Goal: Task Accomplishment & Management: Use online tool/utility

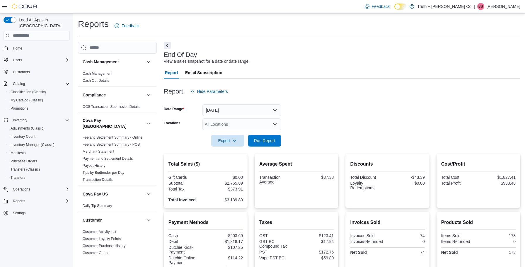
scroll to position [459, 0]
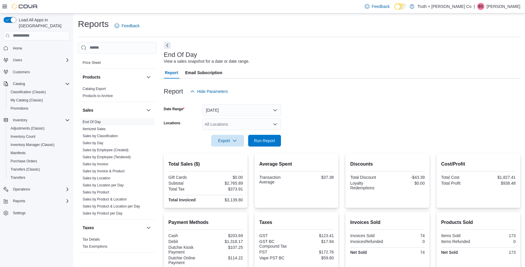
click at [275, 110] on button "[DATE]" at bounding box center [242, 110] width 79 height 12
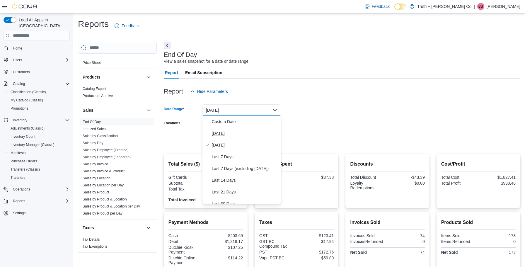
click at [218, 132] on span "[DATE]" at bounding box center [245, 133] width 67 height 7
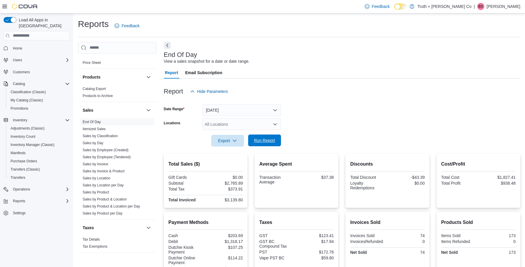
click at [268, 138] on span "Run Report" at bounding box center [264, 140] width 21 height 6
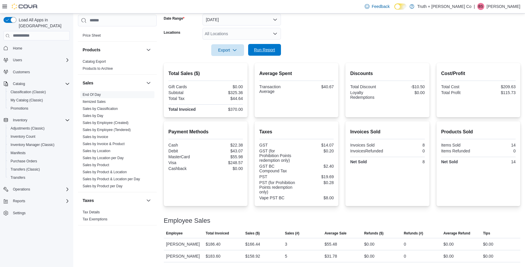
scroll to position [91, 0]
click at [267, 50] on span "Run Report" at bounding box center [264, 50] width 21 height 6
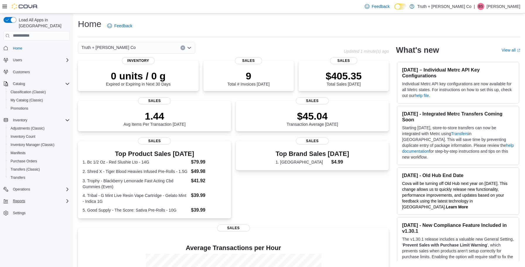
click at [24, 199] on span "Reports" at bounding box center [19, 201] width 12 height 5
click at [18, 223] on span "Reports" at bounding box center [17, 225] width 12 height 5
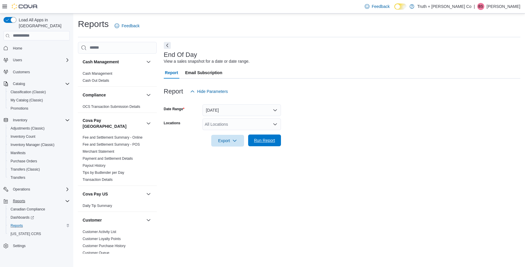
click at [263, 140] on span "Run Report" at bounding box center [264, 140] width 21 height 6
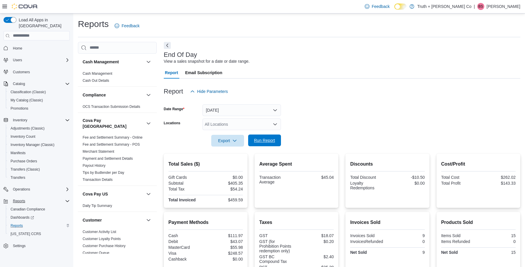
click at [269, 140] on span "Run Report" at bounding box center [264, 140] width 21 height 6
click at [259, 142] on span "Run Report" at bounding box center [264, 140] width 21 height 6
